Goal: Check status: Check status

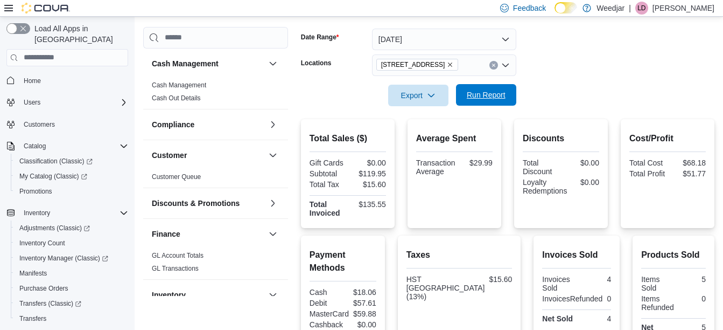
scroll to position [51, 0]
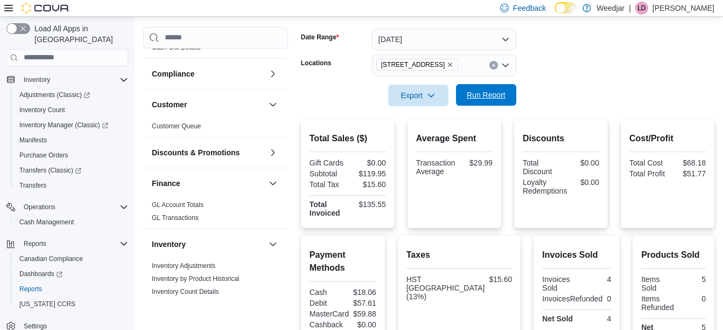
click at [470, 94] on span "Run Report" at bounding box center [486, 94] width 39 height 11
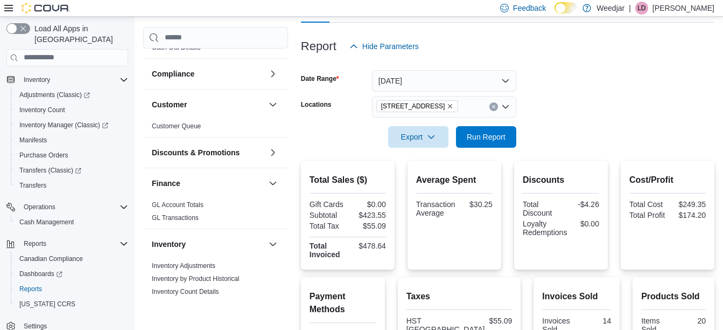
scroll to position [113, 0]
click at [447, 109] on icon "Remove 355 Oakwood Ave from selection in this group" at bounding box center [450, 106] width 6 height 6
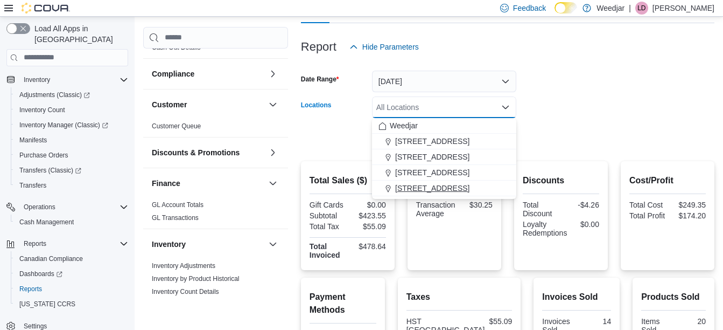
click at [416, 188] on span "[STREET_ADDRESS]" at bounding box center [432, 188] width 74 height 11
click at [573, 104] on form "Date Range [DATE] Locations [STREET_ADDRESS] Selected. [STREET_ADDRESS] Press B…" at bounding box center [508, 103] width 414 height 90
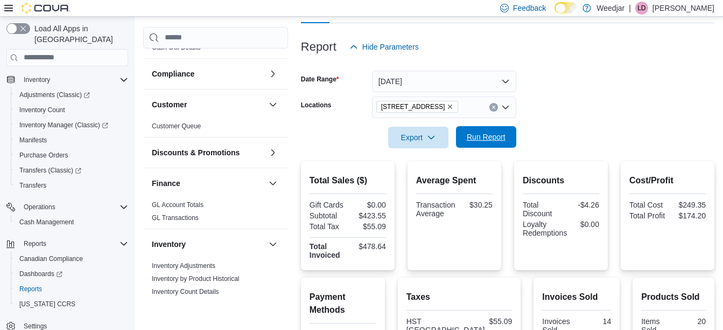
click at [499, 131] on span "Run Report" at bounding box center [486, 137] width 47 height 22
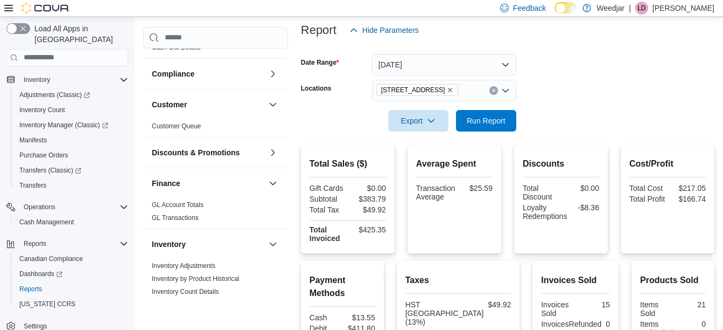
scroll to position [96, 0]
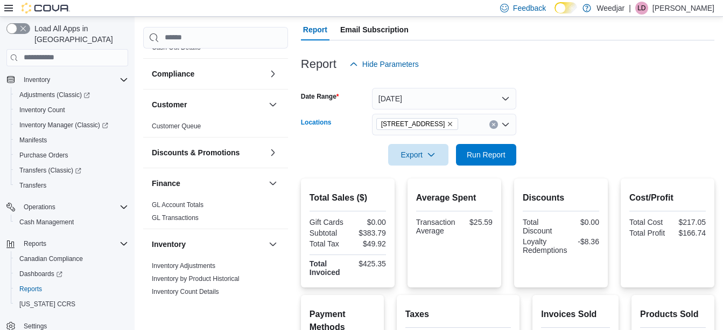
click at [447, 122] on icon "Remove 809 Yonge St from selection in this group" at bounding box center [450, 124] width 6 height 6
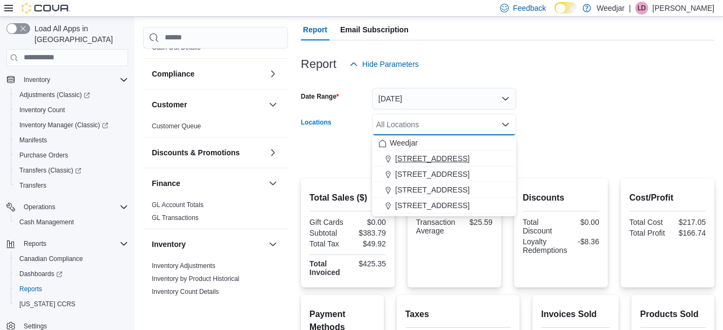
click at [421, 155] on span "[STREET_ADDRESS]" at bounding box center [432, 158] width 74 height 11
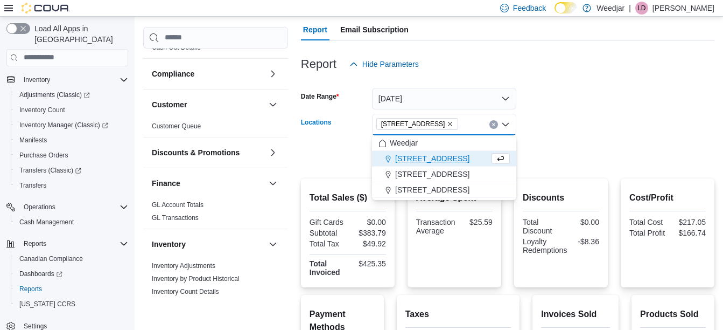
click at [550, 99] on form "Date Range [DATE] Locations [STREET_ADDRESS] Combo box. Selected. [STREET_ADDRE…" at bounding box center [508, 120] width 414 height 90
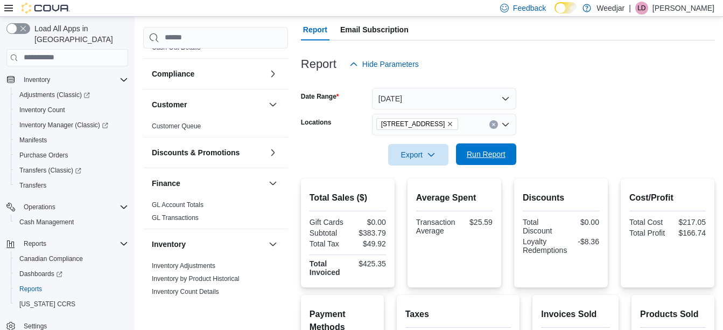
click at [493, 155] on span "Run Report" at bounding box center [486, 154] width 39 height 11
